Goal: Task Accomplishment & Management: Manage account settings

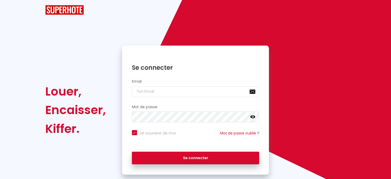
checkbox input "true"
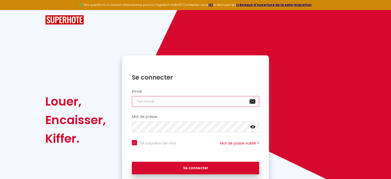
click at [174, 101] on input "email" at bounding box center [196, 101] width 128 height 11
click at [178, 98] on input "email" at bounding box center [196, 101] width 128 height 11
type input "h"
checkbox input "true"
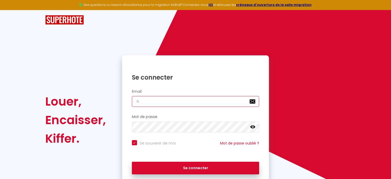
type input "he"
checkbox input "true"
type input "hel"
checkbox input "true"
type input "hele"
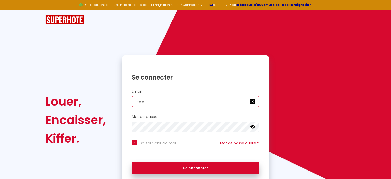
checkbox input "true"
type input "helen"
checkbox input "true"
type input "helene"
checkbox input "true"
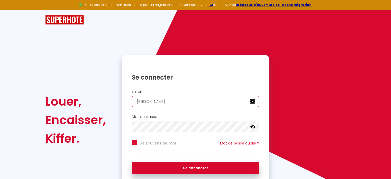
type input "helene."
checkbox input "true"
type input "helene.m"
checkbox input "true"
type input "helene.ma"
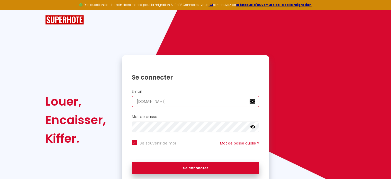
checkbox input "true"
type input "helene.maa"
checkbox input "true"
type input "helene.ma"
checkbox input "true"
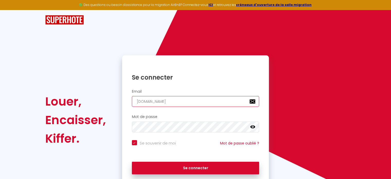
type input "helene.mal"
checkbox input "true"
type input "helene.mala"
checkbox input "true"
type input "helene.malar"
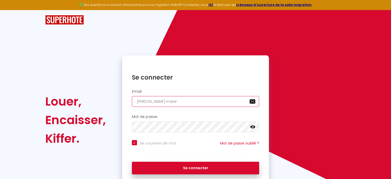
checkbox input "true"
type input "helene.malard"
checkbox input "true"
type input "helene.malarde"
checkbox input "true"
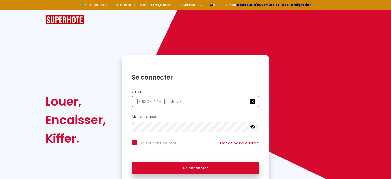
type input "helene.malarde1"
checkbox input "true"
type input "helene.malarde1@"
checkbox input "true"
type input "helene.malarde1@g"
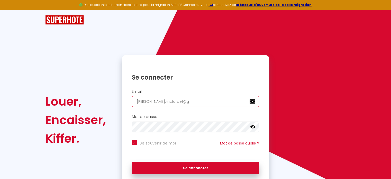
checkbox input "true"
type input "helene.malarde1@gm"
checkbox input "true"
type input "helene.malarde1@gma"
checkbox input "true"
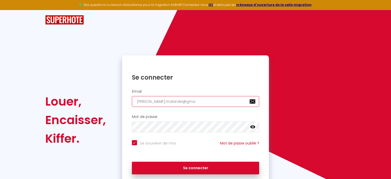
type input "helene.malarde1@gmai"
checkbox input "true"
type input "helene.malarde1@gmail"
checkbox input "true"
type input "helene.malarde1@gmail."
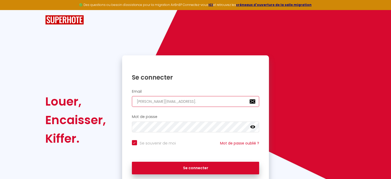
checkbox input "true"
type input "helene.malarde1@gmail.c"
checkbox input "true"
type input "helene.malarde1@gmail.co"
checkbox input "true"
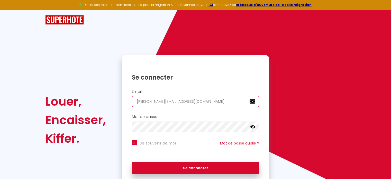
type input "[PERSON_NAME][EMAIL_ADDRESS][DOMAIN_NAME]"
checkbox input "true"
click at [177, 103] on input "[PERSON_NAME][EMAIL_ADDRESS][DOMAIN_NAME]" at bounding box center [196, 101] width 128 height 11
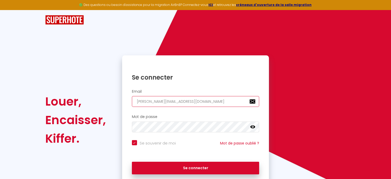
paste input "email"
checkbox input "true"
type input "[PERSON_NAME][EMAIL_ADDRESS][DOMAIN_NAME]"
checkbox input "true"
type input "[PERSON_NAME][EMAIL_ADDRESS][DOMAIN_NAME]"
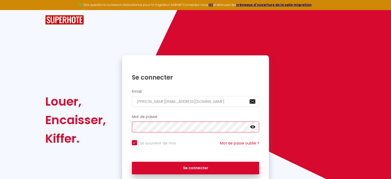
click at [132, 162] on button "Se connecter" at bounding box center [196, 168] width 128 height 13
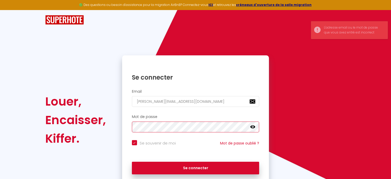
click at [132, 162] on button "Se connecter" at bounding box center [196, 168] width 128 height 13
checkbox input "true"
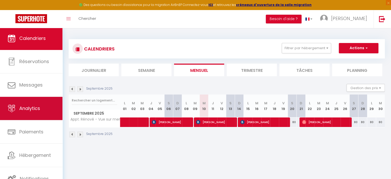
scroll to position [28, 0]
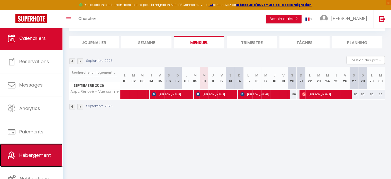
click at [38, 149] on link "Hébergement" at bounding box center [31, 155] width 63 height 23
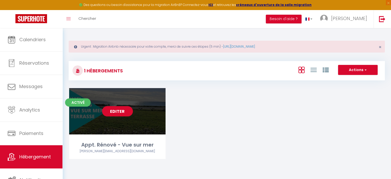
click at [122, 111] on link "Editer" at bounding box center [117, 111] width 31 height 10
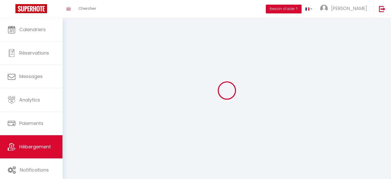
select select
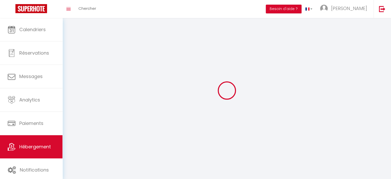
select select
checkbox input "false"
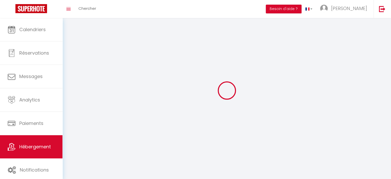
select select
select select "1"
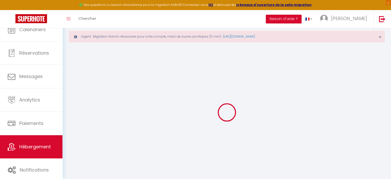
select select
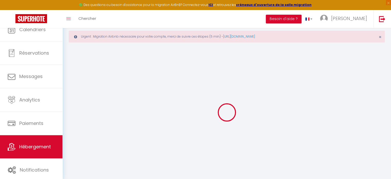
select select
checkbox input "false"
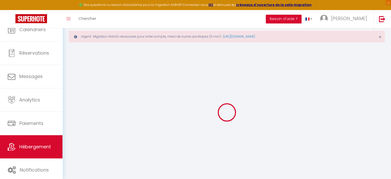
select select "28"
select select
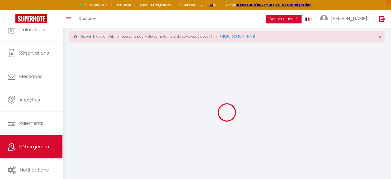
select select
checkbox input "false"
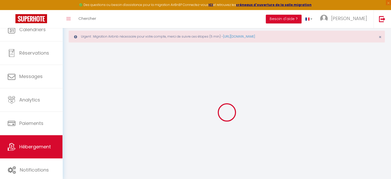
checkbox input "false"
select select
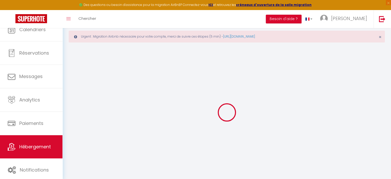
select select
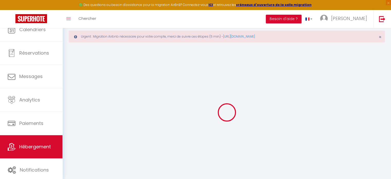
select select
checkbox input "false"
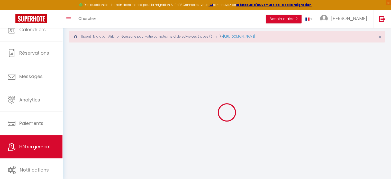
select select
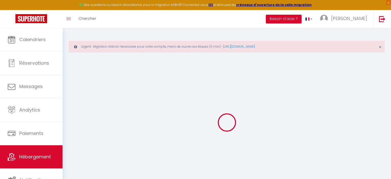
select select
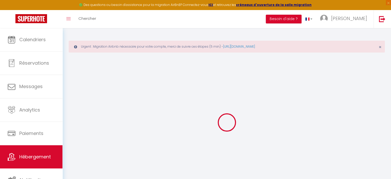
select select
checkbox input "false"
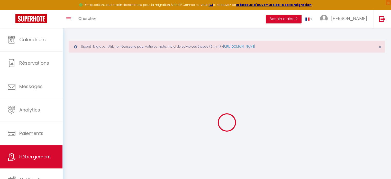
select select
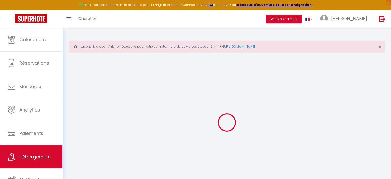
select select
checkbox input "false"
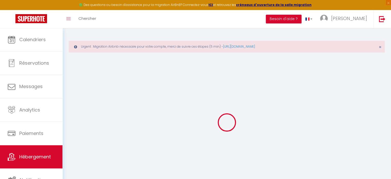
checkbox input "false"
select select
type input "Appt. Rénové - Vue sur mer"
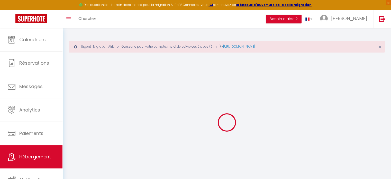
type input "[PERSON_NAME]"
select select "2"
type input "100"
type input "21"
type input "1.50"
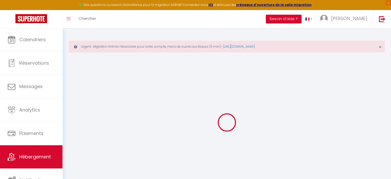
type input "200"
select select
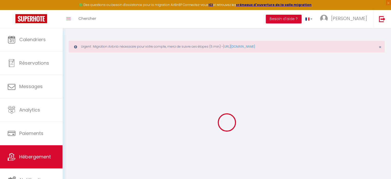
select select
type input "[STREET_ADDRESS]"
type input "56170"
type input "Quiberon"
type input "[PERSON_NAME][EMAIL_ADDRESS][DOMAIN_NAME]"
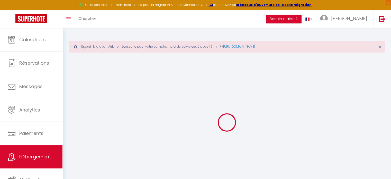
select select
checkbox input "false"
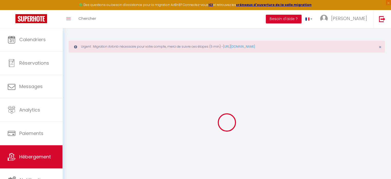
select select
type input "0"
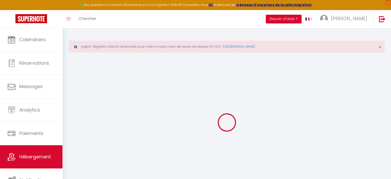
type input "0"
select select
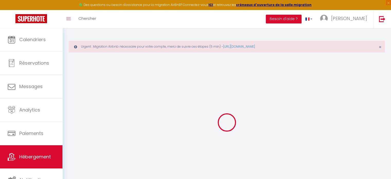
select select
checkbox input "false"
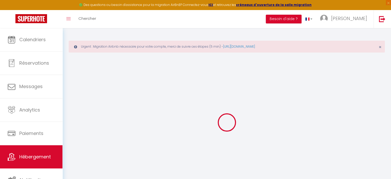
checkbox input "false"
select select "+ 20 %"
select select "17:00"
select select "23:45"
select select "10:00"
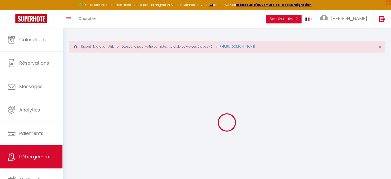
select select "30"
select select "120"
select select
checkbox input "false"
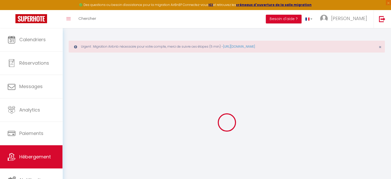
checkbox input "false"
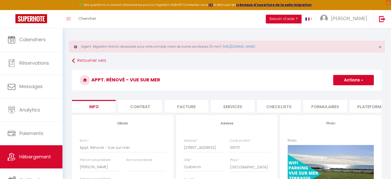
scroll to position [8, 0]
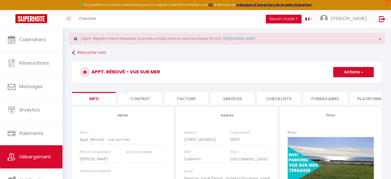
click at [365, 99] on li "Plateformes" at bounding box center [372, 98] width 44 height 13
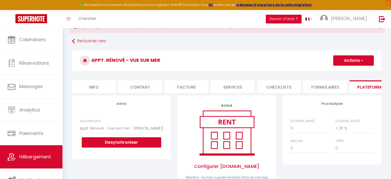
scroll to position [21, 0]
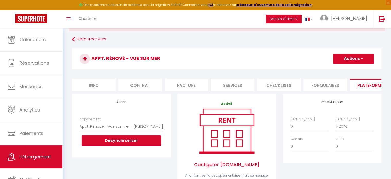
click at [166, 129] on div "Appartement Appt. Rénové - Vue sur mer - helene.malarde1@gmail.com Desynchronis…" at bounding box center [121, 134] width 90 height 34
click at [235, 91] on ul "Info Contrat Facture Services Checklists Formulaires Plateformes Paramètres web…" at bounding box center [227, 84] width 310 height 13
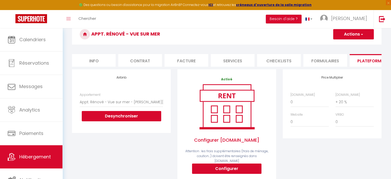
scroll to position [46, 0]
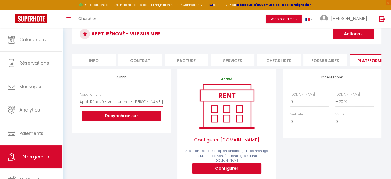
click at [149, 103] on select "Appt. Rénové - Vue sur mer - helene.malarde1@gmail.com" at bounding box center [121, 102] width 83 height 10
click at [151, 140] on div "Airbnb Appartement Appt. Rénové - Vue sur mer - helene.malarde1@gmail.com Desyn…" at bounding box center [121, 136] width 105 height 134
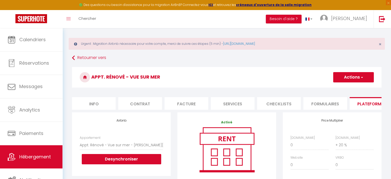
scroll to position [0, 0]
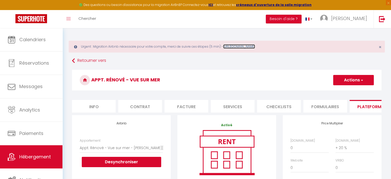
click at [248, 46] on link "https://superhote.com/migration-airbnb" at bounding box center [239, 46] width 32 height 4
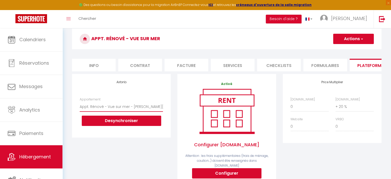
click at [158, 107] on select "Appt. Rénové - Vue sur mer - helene.malarde1@gmail.com" at bounding box center [121, 107] width 83 height 10
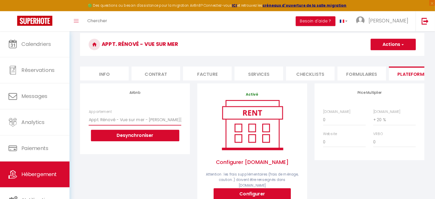
scroll to position [40, 0]
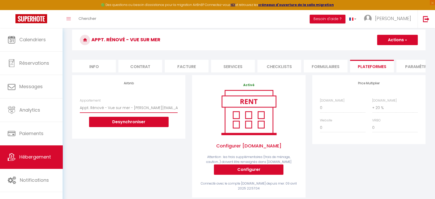
drag, startPoint x: 373, startPoint y: 1, endPoint x: 177, endPoint y: 111, distance: 224.5
click at [177, 111] on select "Appt. Rénové - Vue sur mer - helene.malarde1@gmail.com" at bounding box center [129, 108] width 98 height 10
click at [395, 70] on li "Paramètres" at bounding box center [418, 66] width 44 height 13
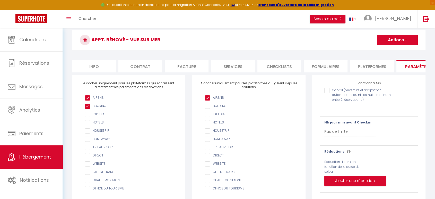
click at [360, 64] on li "Plateformes" at bounding box center [372, 66] width 44 height 13
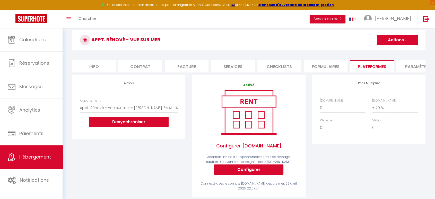
click at [395, 41] on button "Actions" at bounding box center [397, 40] width 41 height 10
click at [395, 51] on link "Enregistrer" at bounding box center [397, 51] width 41 height 7
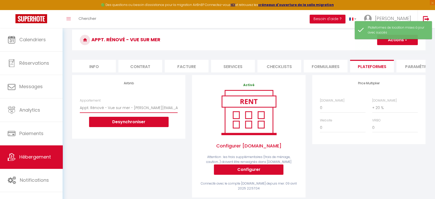
click at [172, 112] on select "Appt. Rénové - Vue sur mer - helene.malarde1@gmail.com" at bounding box center [129, 108] width 98 height 10
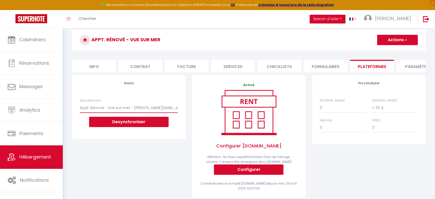
click at [145, 112] on select "Appt. Rénové - Vue sur mer - helene.malarde1@gmail.com" at bounding box center [129, 108] width 98 height 10
click at [152, 150] on div "Airbnb Appartement Appt. Rénové - Vue sur mer - helene.malarde1@gmail.com Desyn…" at bounding box center [129, 139] width 120 height 129
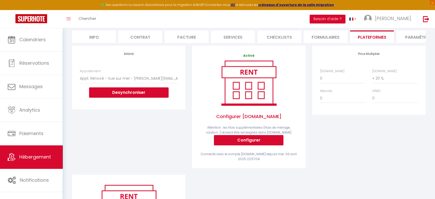
scroll to position [16, 0]
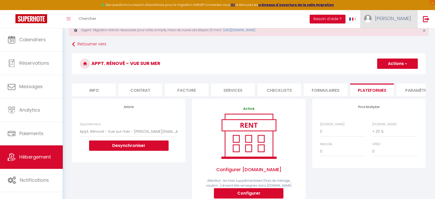
click at [395, 24] on link "[PERSON_NAME]" at bounding box center [388, 19] width 57 height 18
click at [345, 15] on button "Besoin d'aide ?" at bounding box center [327, 19] width 36 height 9
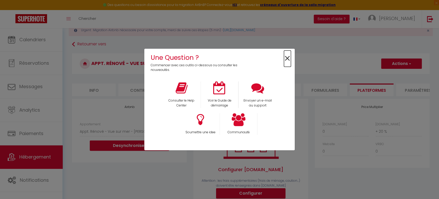
click at [286, 59] on span "×" at bounding box center [287, 58] width 7 height 16
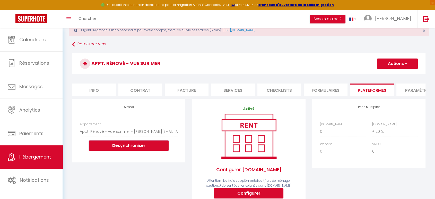
click at [129, 151] on button "Desynchroniser" at bounding box center [128, 145] width 79 height 10
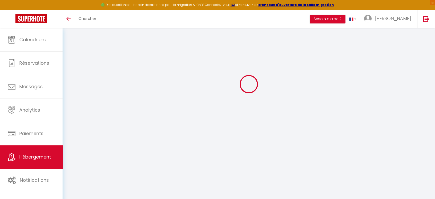
checkbox input "true"
select select "+ 20 %"
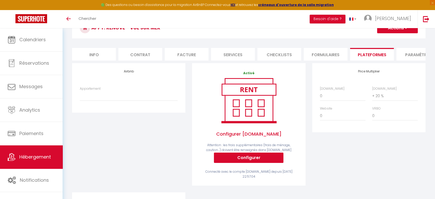
click at [183, 88] on div "Airbnb Appartement Appt. Rénové - Vue sur mer - [PERSON_NAME][EMAIL_ADDRESS][DO…" at bounding box center [128, 87] width 113 height 49
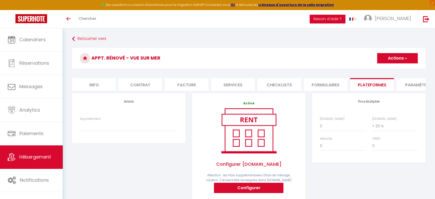
scroll to position [2, 0]
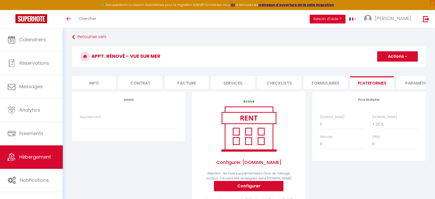
click at [402, 58] on button "Actions" at bounding box center [397, 56] width 41 height 10
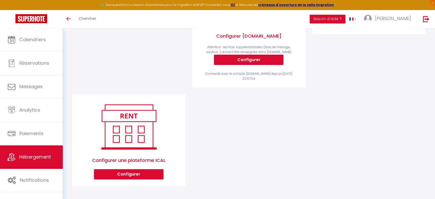
click at [200, 132] on div "Airbnb Appartement Appt. Rénové - Vue sur mer - helene.malarde1@gmail.com Activ…" at bounding box center [249, 78] width 360 height 227
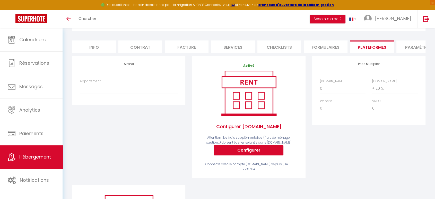
scroll to position [36, 0]
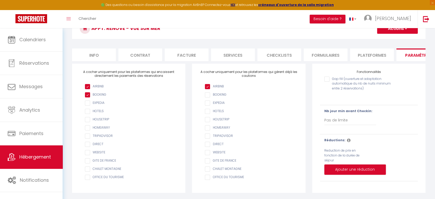
scroll to position [33, 0]
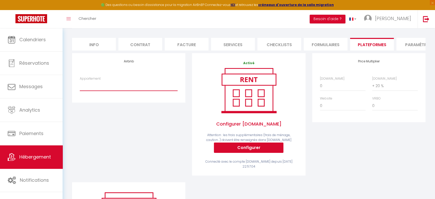
click at [146, 87] on select "Appt. Rénové - Vue sur mer - helene.malarde1@gmail.com" at bounding box center [129, 86] width 98 height 10
select select "7979-731741587366243431"
click at [80, 85] on select "Appt. Rénové - Vue sur mer - helene.malarde1@gmail.com" at bounding box center [129, 86] width 98 height 10
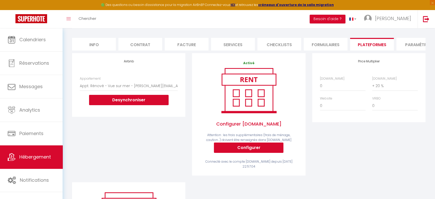
click at [183, 125] on div "Airbnb Appartement Appt. Rénové - Vue sur mer - helene.malarde1@gmail.com Desyn…" at bounding box center [129, 117] width 120 height 129
click at [176, 91] on select "Appt. Rénové - Vue sur mer - helene.malarde1@gmail.com" at bounding box center [129, 86] width 98 height 10
click at [402, 15] on span "[PERSON_NAME]" at bounding box center [393, 18] width 36 height 6
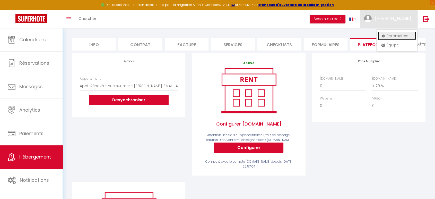
click at [396, 37] on link "Paramètres" at bounding box center [397, 35] width 38 height 9
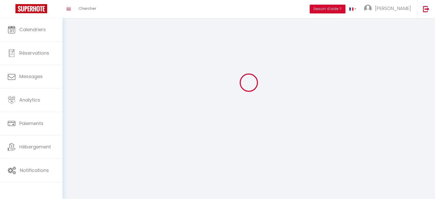
type input "[PERSON_NAME]"
type input "Malardé"
type input "0643437476"
type input "Le Dilliec"
type input "56300"
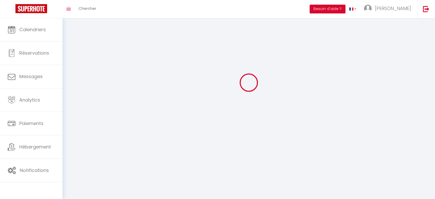
type input "Le Sourn"
type input "k5NVFWjq1egTCeTPoytNsGnje"
type input "9s5DnQfgJidomp6qzI5QRkeJs"
type input "https://app.superhote.com/#/get-available-rentals/9s5DnQfgJidomp6qzI5QRkeJs"
select select "28"
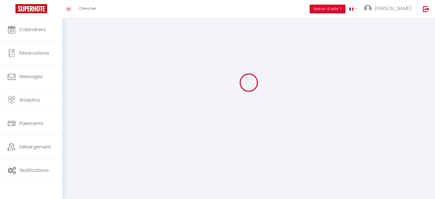
select select "fr"
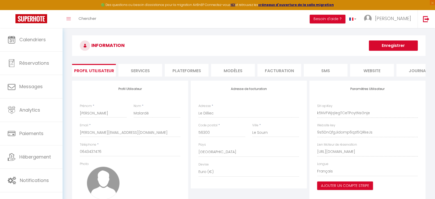
scroll to position [0, 17]
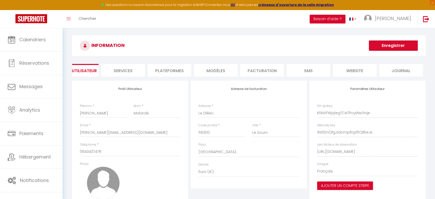
click at [168, 72] on li "Plateformes" at bounding box center [169, 70] width 44 height 13
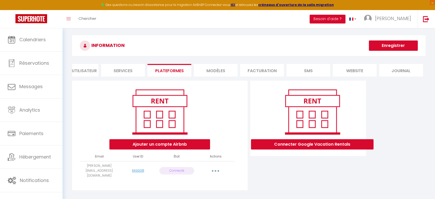
scroll to position [28, 0]
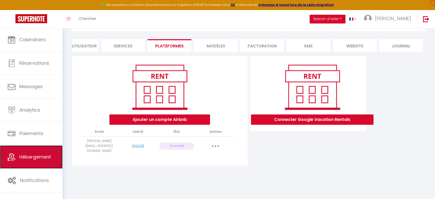
click at [37, 165] on link "Hébergement" at bounding box center [31, 156] width 63 height 23
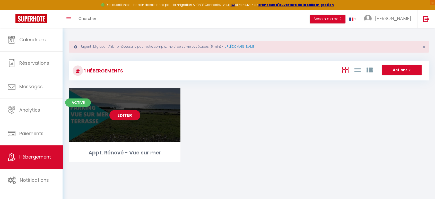
click at [126, 113] on link "Editer" at bounding box center [124, 115] width 31 height 10
click at [125, 117] on link "Editer" at bounding box center [124, 115] width 31 height 10
select select "3"
select select "2"
select select "1"
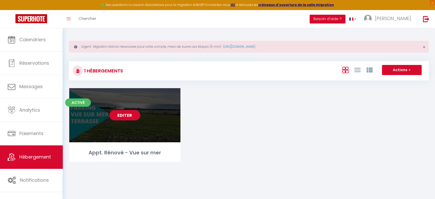
select select "1"
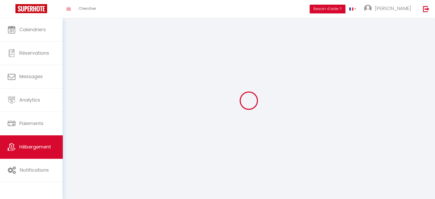
select select
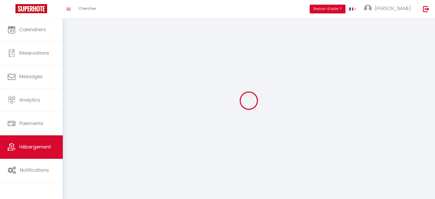
select select
checkbox input "false"
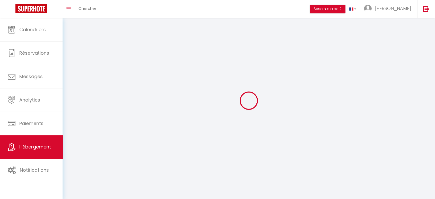
select select
select select "1"
select select "28"
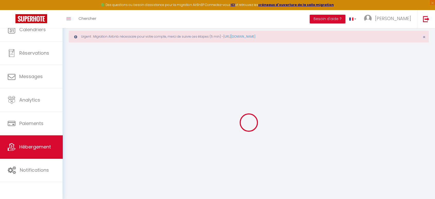
select select
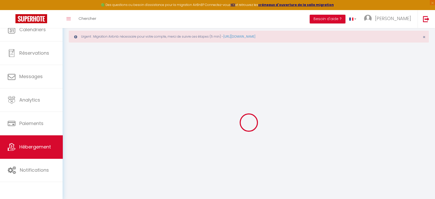
select select
checkbox input "false"
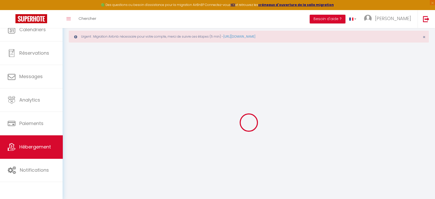
select select
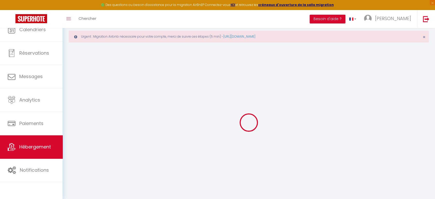
select select
checkbox input "false"
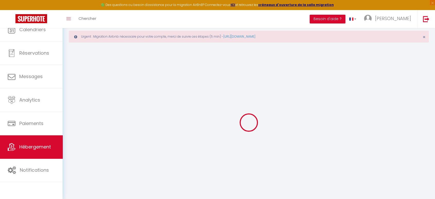
checkbox input "false"
select select
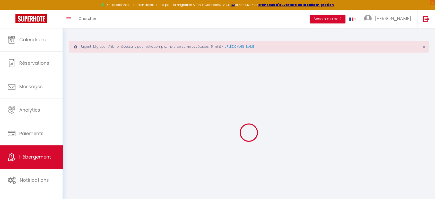
select select
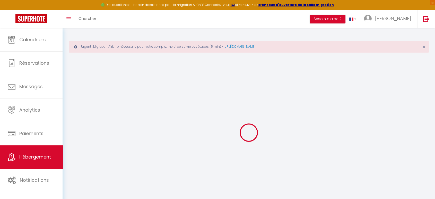
select select
checkbox input "false"
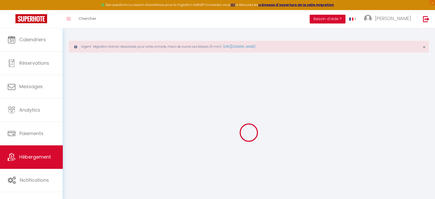
select select
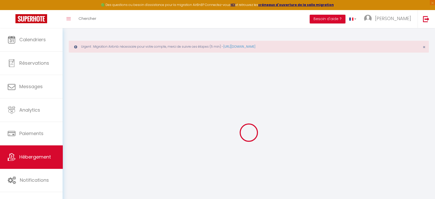
select select
checkbox input "false"
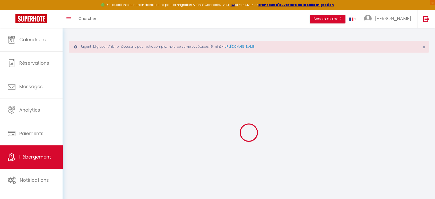
checkbox input "false"
select select
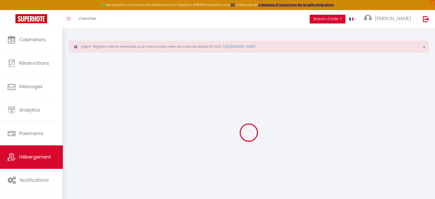
select select
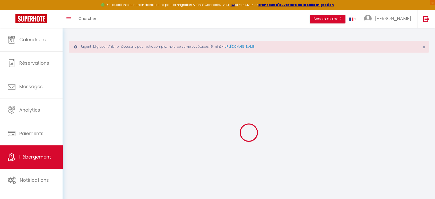
checkbox input "false"
select select
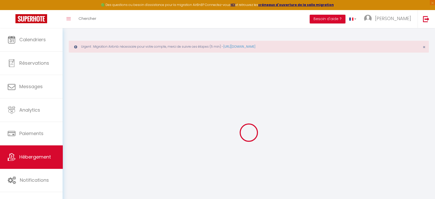
select select
type input "Appt. Rénové - Vue sur mer"
type input "[PERSON_NAME]"
select select "2"
type input "100"
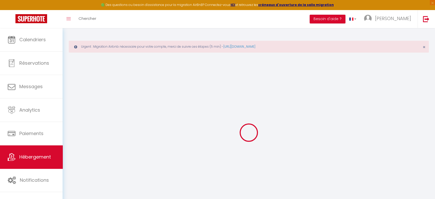
type input "21"
type input "1.50"
type input "200"
select select
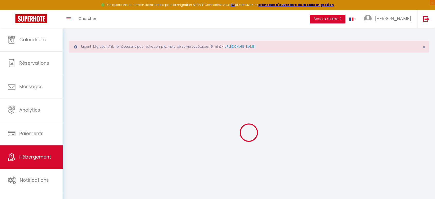
select select
type input "[STREET_ADDRESS]"
type input "56170"
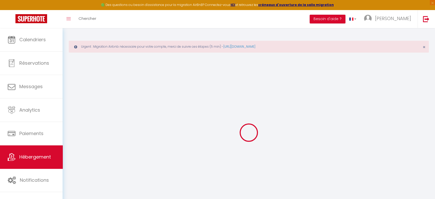
type input "Quiberon"
type input "[PERSON_NAME][EMAIL_ADDRESS][DOMAIN_NAME]"
select select
checkbox input "false"
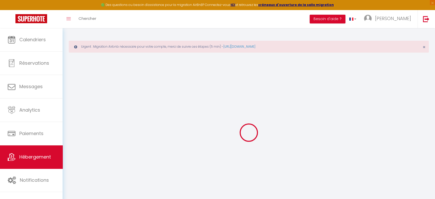
checkbox input "false"
select select
type input "0"
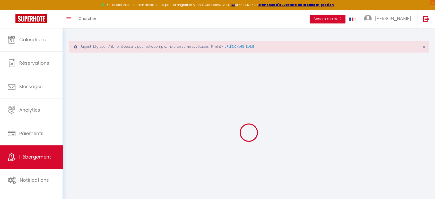
type input "0"
select select "+ 20 %"
select select
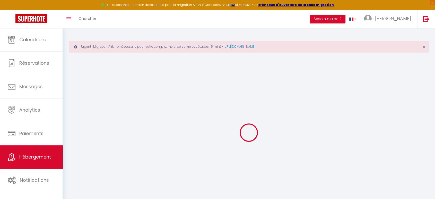
checkbox input "false"
select select "17:00"
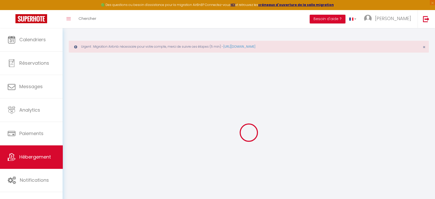
select select "23:45"
select select "10:00"
select select "30"
select select "120"
select select
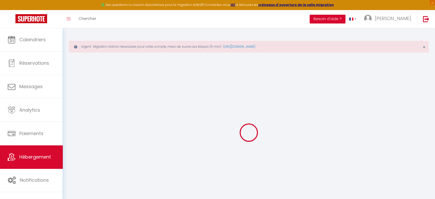
checkbox input "false"
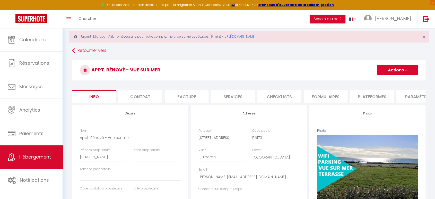
scroll to position [10, 0]
click at [368, 91] on li "Plateformes" at bounding box center [372, 96] width 44 height 13
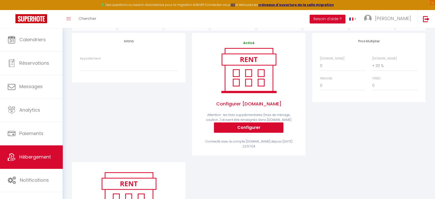
scroll to position [72, 0]
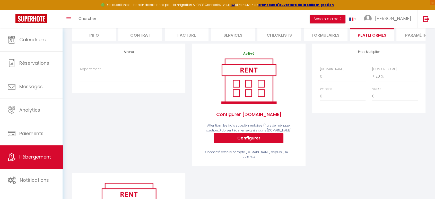
click at [135, 75] on div "Appartement Appt. Rénové - Vue sur mer - helene.malarde1@gmail.com" at bounding box center [129, 74] width 98 height 15
click at [136, 81] on select "Appt. Rénové - Vue sur mer - helene.malarde1@gmail.com" at bounding box center [129, 76] width 98 height 10
select select "7979-731741587366243431"
click at [80, 75] on select "Appt. Rénové - Vue sur mer - helene.malarde1@gmail.com" at bounding box center [129, 76] width 98 height 10
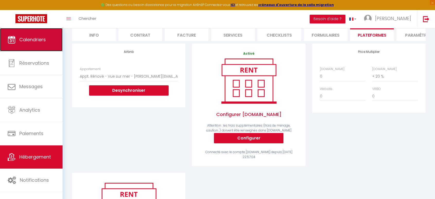
click at [39, 44] on link "Calendriers" at bounding box center [31, 39] width 63 height 23
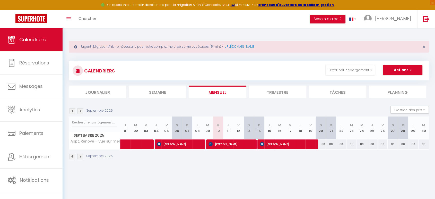
click at [321, 143] on div "80" at bounding box center [320, 144] width 10 height 10
type input "80"
type input "Sam 20 Septembre 2025"
type input "Dim 21 Septembre 2025"
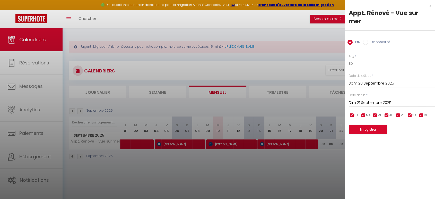
click at [369, 42] on label "Disponibilité" at bounding box center [379, 43] width 22 height 6
click at [368, 42] on input "Disponibilité" at bounding box center [365, 42] width 5 height 5
radio input "true"
radio input "false"
click at [394, 105] on input "Dim 21 Septembre 2025" at bounding box center [392, 103] width 86 height 7
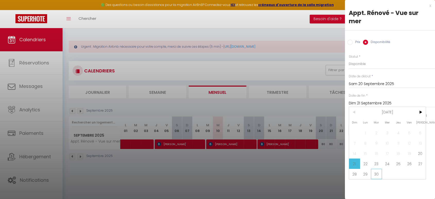
click at [374, 175] on span "30" at bounding box center [376, 174] width 11 height 10
type input "Mar 30 Septembre 2025"
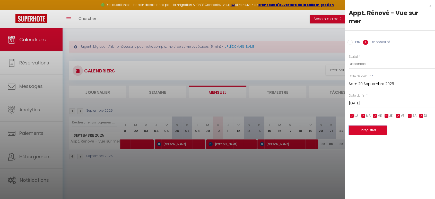
click at [364, 133] on button "Enregistrer" at bounding box center [368, 129] width 38 height 9
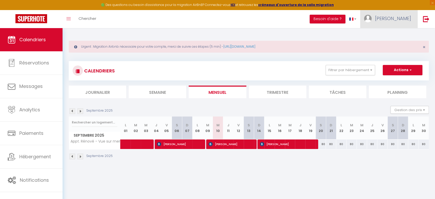
click at [407, 19] on span "[PERSON_NAME]" at bounding box center [393, 18] width 36 height 6
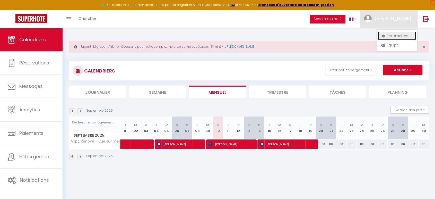
click at [392, 38] on link "Paramètres" at bounding box center [397, 35] width 38 height 9
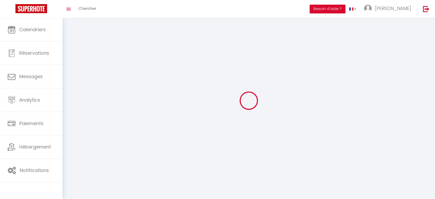
type input "[PERSON_NAME]"
type input "Malardé"
type input "0643437476"
type input "Le Dilliec"
type input "56300"
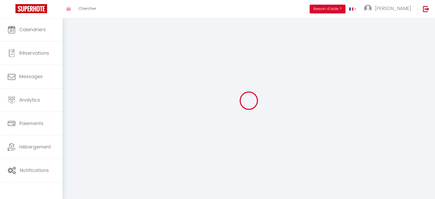
type input "Le Sourn"
select select "28"
type input "k5NVFWjq1egTCeTPoytNsGnje"
type input "9s5DnQfgJidomp6qzI5QRkeJs"
type input "https://app.superhote.com/#/get-available-rentals/9s5DnQfgJidomp6qzI5QRkeJs"
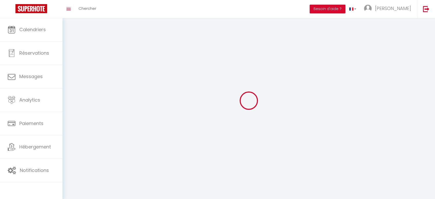
select select "fr"
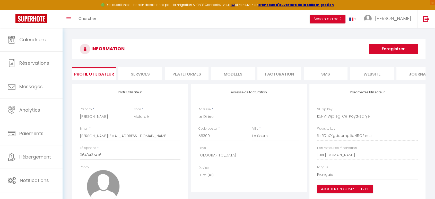
click at [198, 78] on li "Plateformes" at bounding box center [187, 73] width 44 height 13
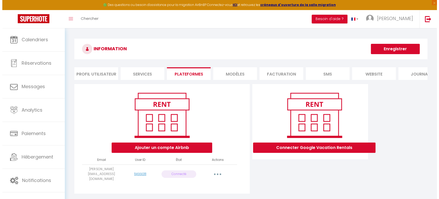
scroll to position [28, 0]
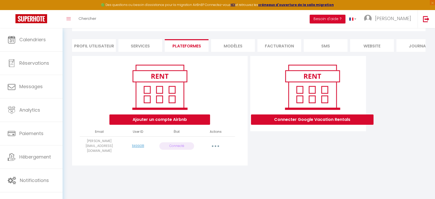
click at [213, 146] on button "button" at bounding box center [215, 145] width 14 height 8
click at [210, 160] on link "Importer les appartements" at bounding box center [192, 157] width 57 height 9
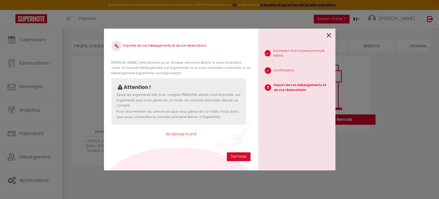
click at [329, 34] on icon at bounding box center [329, 35] width 5 height 8
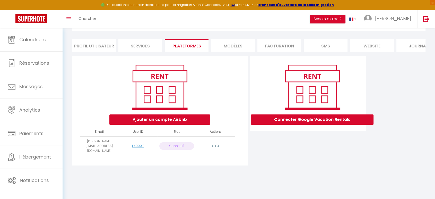
click at [214, 148] on button "button" at bounding box center [215, 145] width 14 height 8
click at [205, 174] on link "Reconnecter le compte" at bounding box center [192, 176] width 57 height 9
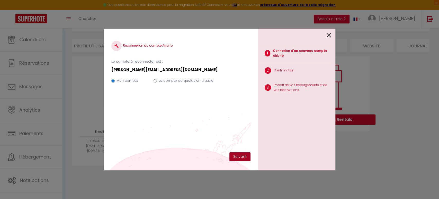
click at [244, 156] on button "Suivant" at bounding box center [239, 156] width 21 height 9
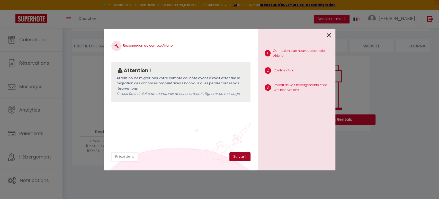
click at [248, 157] on button "Suivant" at bounding box center [239, 156] width 21 height 9
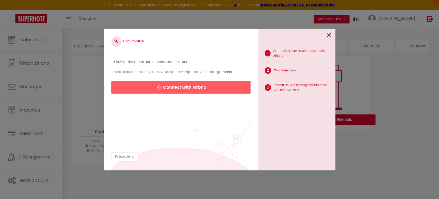
click at [189, 85] on button "Connect with Airbnb" at bounding box center [180, 87] width 139 height 12
click at [203, 85] on button "Connect with Airbnb" at bounding box center [180, 87] width 139 height 12
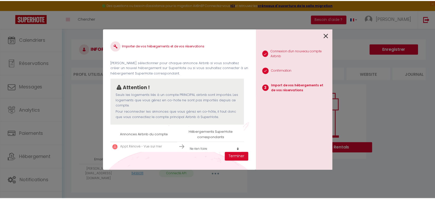
scroll to position [8, 0]
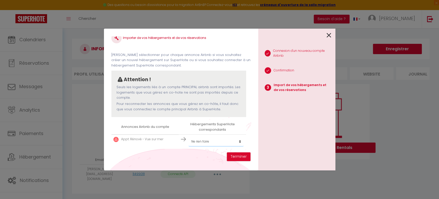
click at [223, 143] on select "Créer un nouvel hébergement Ne rien faire Appt. Rénové - Vue sur mer" at bounding box center [216, 141] width 55 height 10
click at [218, 141] on select "Créer un nouvel hébergement Ne rien faire Appt. Rénové - Vue sur mer" at bounding box center [216, 141] width 55 height 10
select select "65258"
click at [189, 136] on select "Créer un nouvel hébergement Ne rien faire Appt. Rénové - Vue sur mer" at bounding box center [216, 141] width 55 height 10
click at [230, 157] on button "Terminer" at bounding box center [239, 156] width 24 height 9
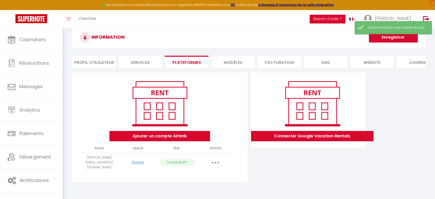
scroll to position [12, 0]
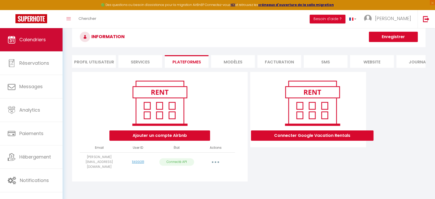
click at [47, 39] on link "Calendriers" at bounding box center [31, 39] width 63 height 23
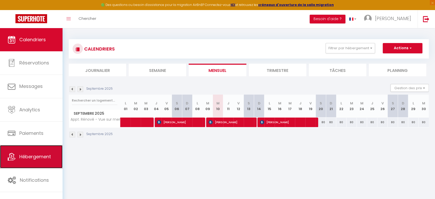
click at [34, 148] on link "Hébergement" at bounding box center [31, 156] width 63 height 23
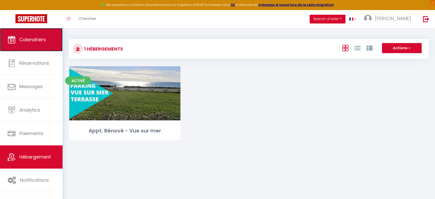
click at [32, 29] on link "Calendriers" at bounding box center [31, 39] width 63 height 23
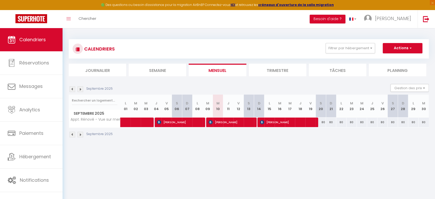
click at [281, 72] on li "Trimestre" at bounding box center [277, 70] width 57 height 13
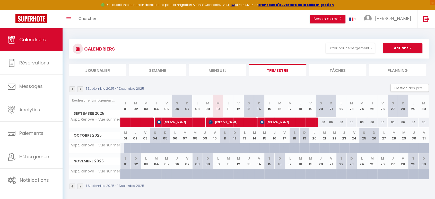
scroll to position [2, 0]
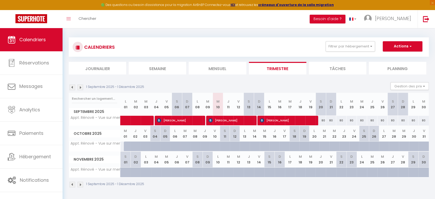
click at [73, 85] on img at bounding box center [72, 87] width 6 height 6
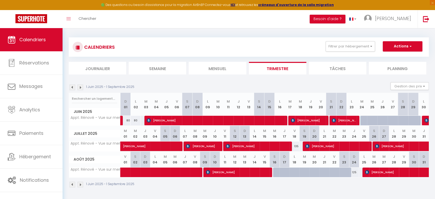
click at [298, 193] on div "CALENDRIERS Filtrer par hébergement Tous Appt. Rénové - Vue sur mer Effacer Sau…" at bounding box center [249, 112] width 372 height 172
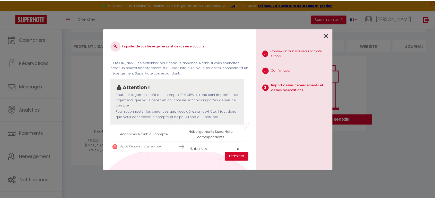
scroll to position [8, 0]
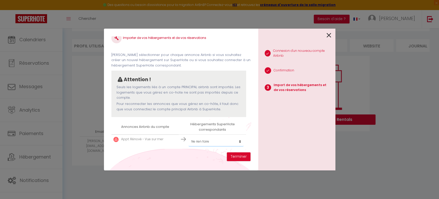
click at [220, 139] on select "Créer un nouvel hébergement Ne rien faire Appt. Rénové - Vue sur mer" at bounding box center [216, 141] width 55 height 10
select select "65258"
click at [189, 136] on select "Créer un nouvel hébergement Ne rien faire Appt. Rénové - Vue sur mer" at bounding box center [216, 141] width 55 height 10
click at [233, 152] on button "Terminer" at bounding box center [239, 156] width 24 height 9
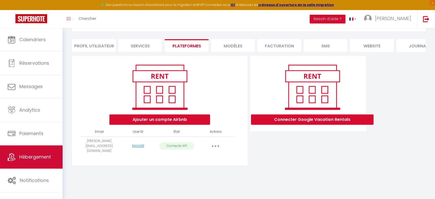
click at [28, 158] on span "Hébergement" at bounding box center [35, 156] width 32 height 6
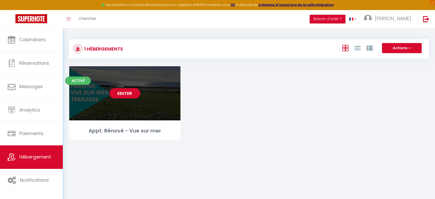
click at [129, 92] on link "Editer" at bounding box center [124, 93] width 31 height 10
select select "3"
select select "2"
select select "1"
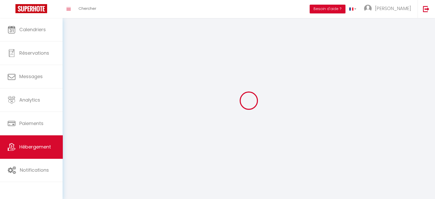
select select
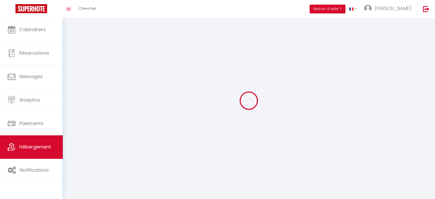
select select
checkbox input "false"
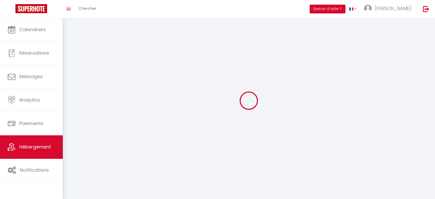
checkbox input "false"
select select
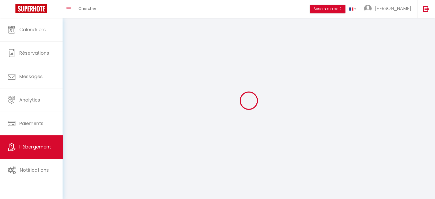
select select
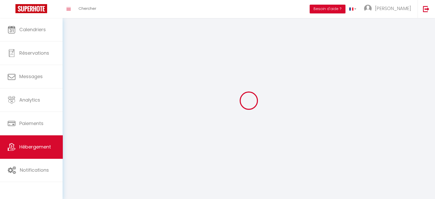
checkbox input "false"
select select
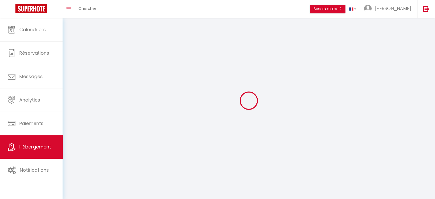
select select
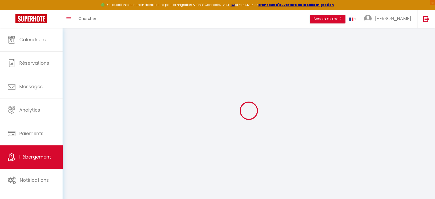
select select "+ 20 %"
select select
checkbox input "false"
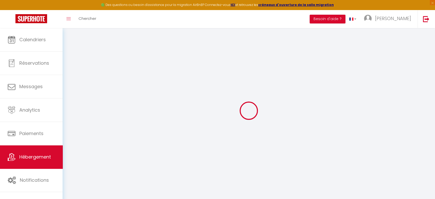
checkbox input "false"
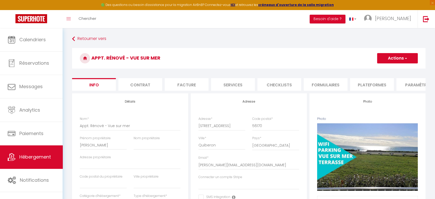
click at [360, 84] on li "Plateformes" at bounding box center [372, 84] width 44 height 13
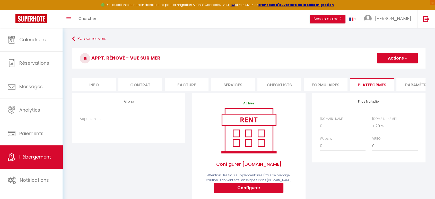
click at [151, 125] on select "Appt. Rénové - Vue sur mer - helene.malarde1@gmail.com" at bounding box center [129, 126] width 98 height 10
select select "7979-731741587366243431"
click at [80, 125] on select "Appt. Rénové - Vue sur mer - helene.malarde1@gmail.com" at bounding box center [129, 126] width 98 height 10
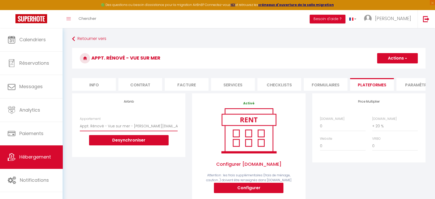
click at [176, 131] on select "Appt. Rénové - Vue sur mer - helene.malarde1@gmail.com" at bounding box center [129, 126] width 98 height 10
click at [409, 57] on button "Actions" at bounding box center [397, 58] width 41 height 10
click at [396, 70] on link "Enregistrer" at bounding box center [397, 69] width 41 height 7
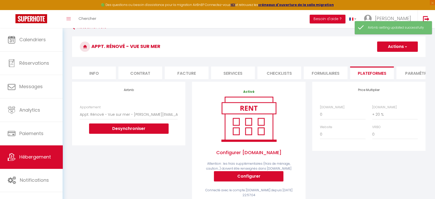
scroll to position [11, 0]
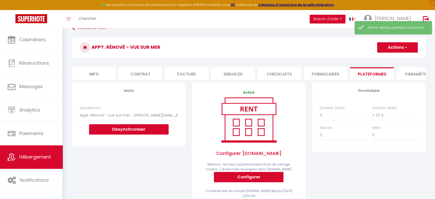
click at [128, 92] on h4 "Airbnb" at bounding box center [129, 91] width 98 height 4
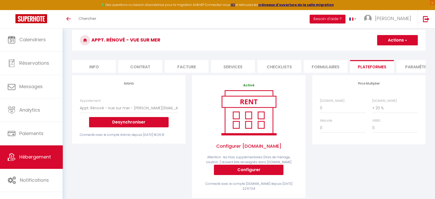
scroll to position [19, 0]
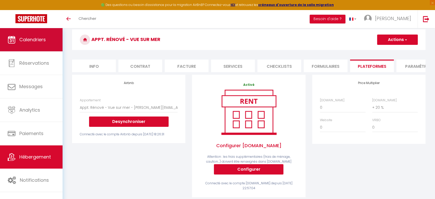
click at [43, 49] on link "Calendriers" at bounding box center [31, 39] width 63 height 23
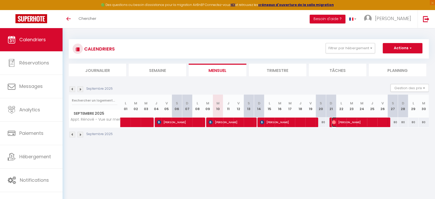
click at [363, 121] on span "[PERSON_NAME]" at bounding box center [360, 122] width 56 height 10
select select "OK"
select select "0"
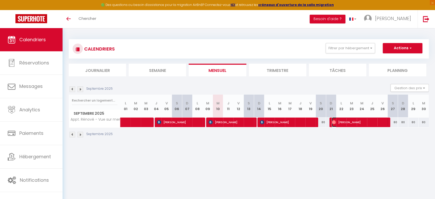
select select "1"
select select
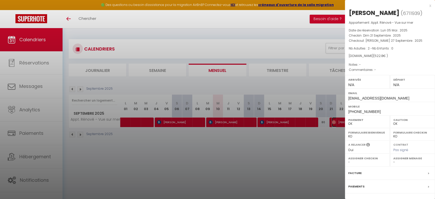
scroll to position [40, 0]
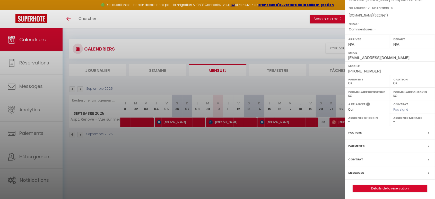
click at [366, 169] on div "Messages" at bounding box center [390, 172] width 90 height 13
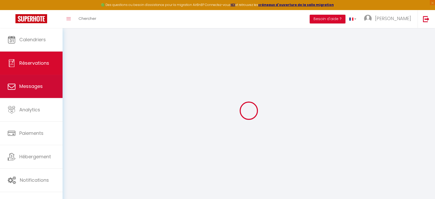
select select
checkbox input "false"
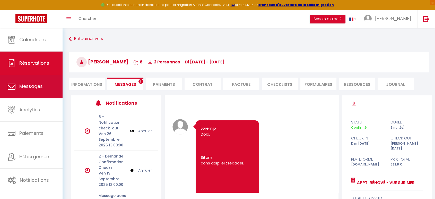
scroll to position [1282, 0]
